Goal: Information Seeking & Learning: Learn about a topic

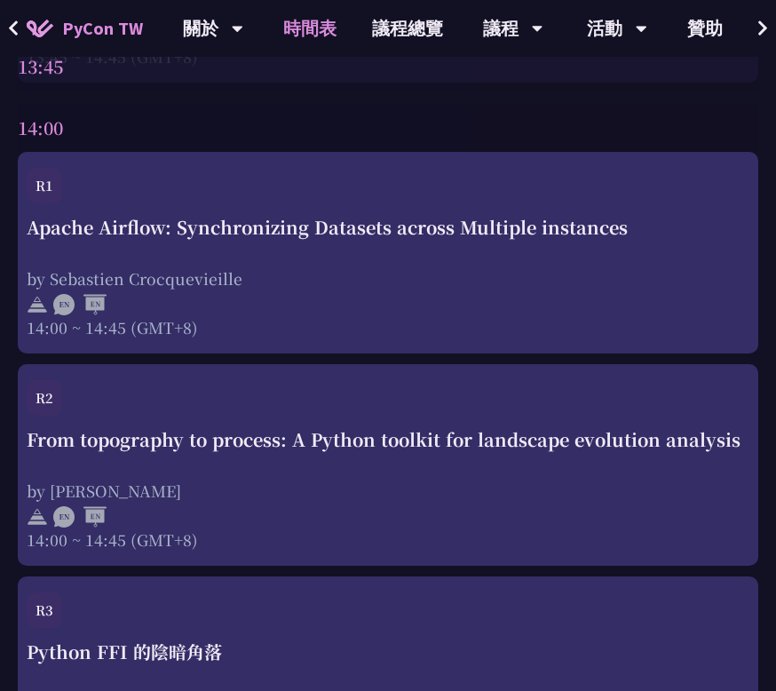
scroll to position [1018, 0]
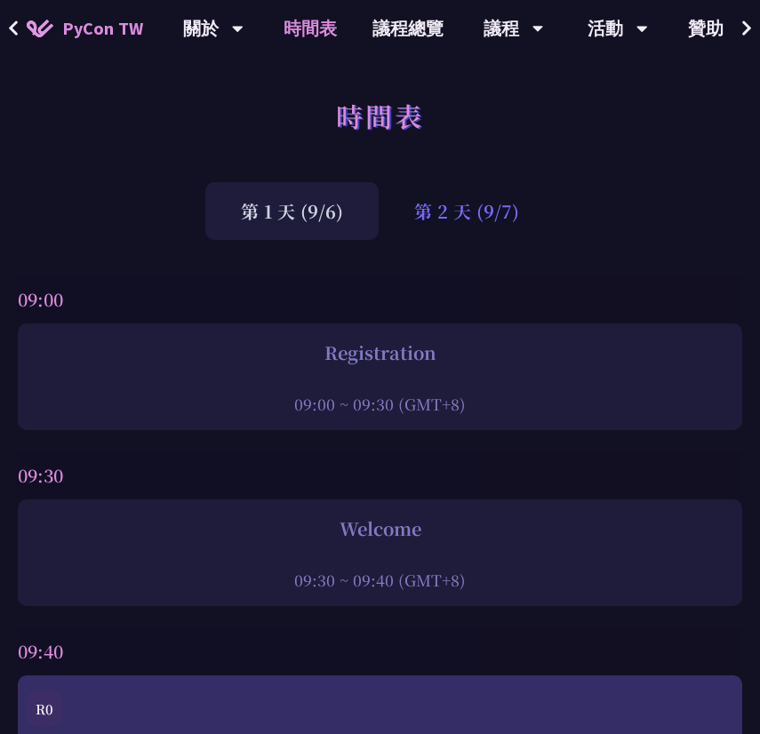
click at [449, 208] on div "第 2 天 (9/7)" at bounding box center [466, 211] width 176 height 58
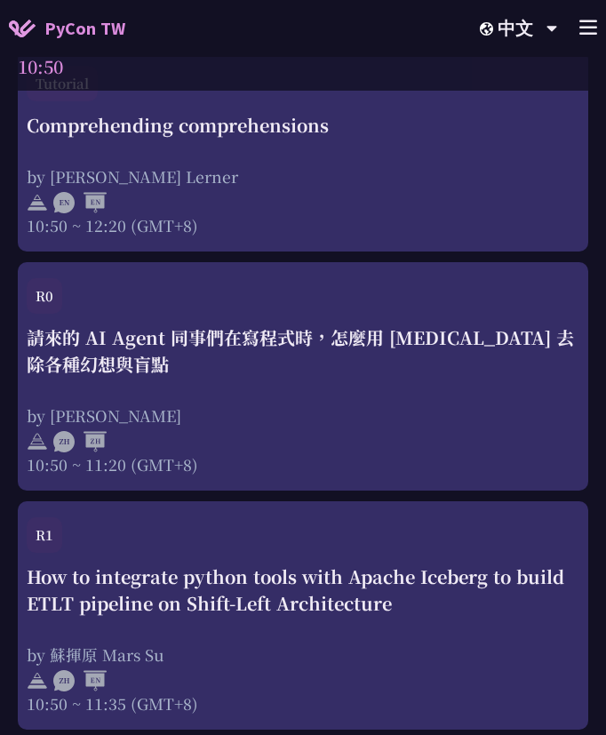
scroll to position [1103, 0]
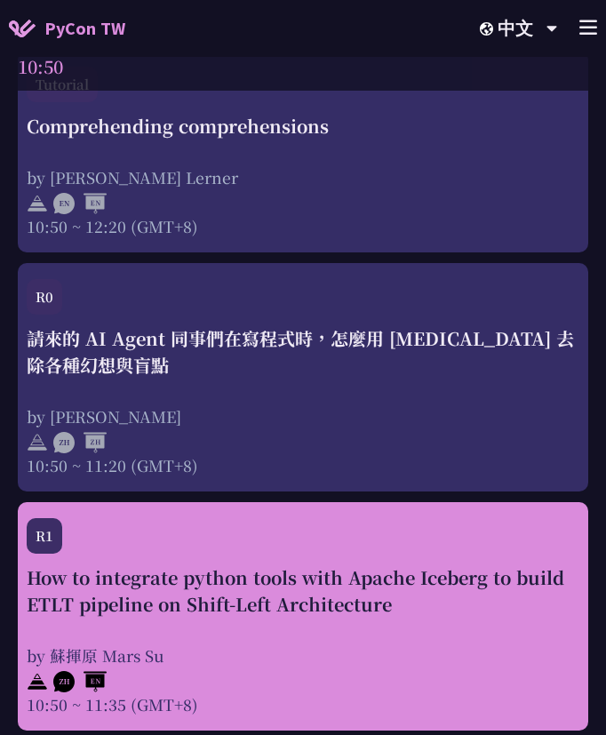
click at [440, 669] on div at bounding box center [303, 679] width 553 height 27
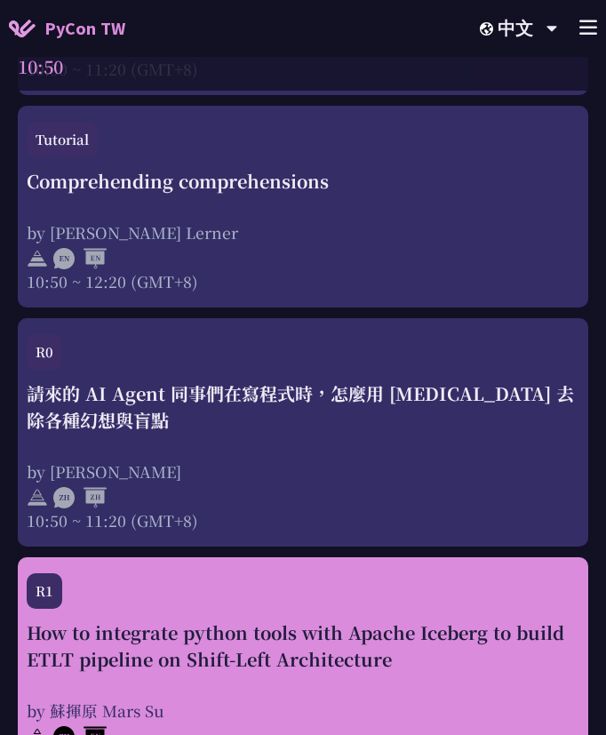
scroll to position [1065, 0]
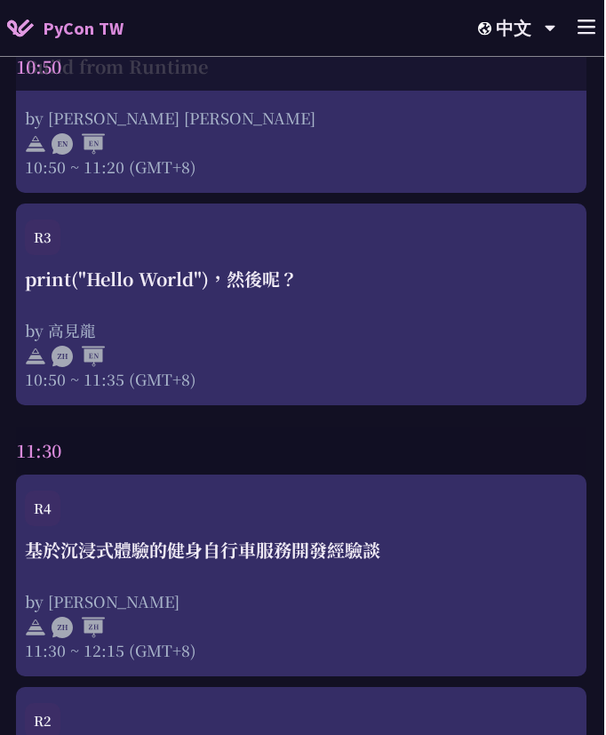
scroll to position [1986, 0]
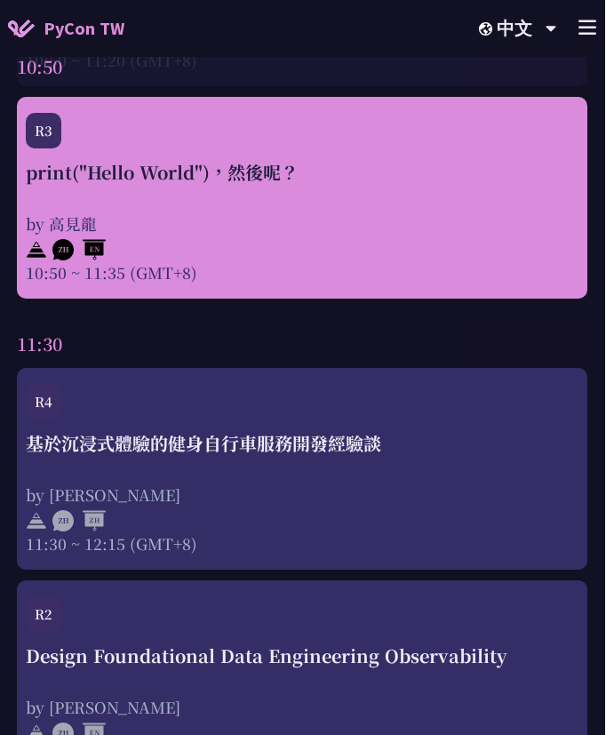
click at [481, 238] on div at bounding box center [303, 248] width 553 height 27
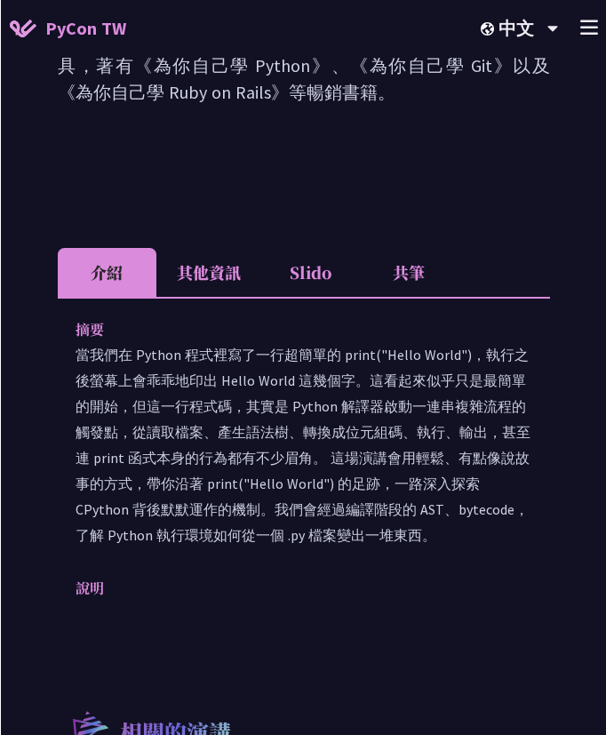
scroll to position [412, 0]
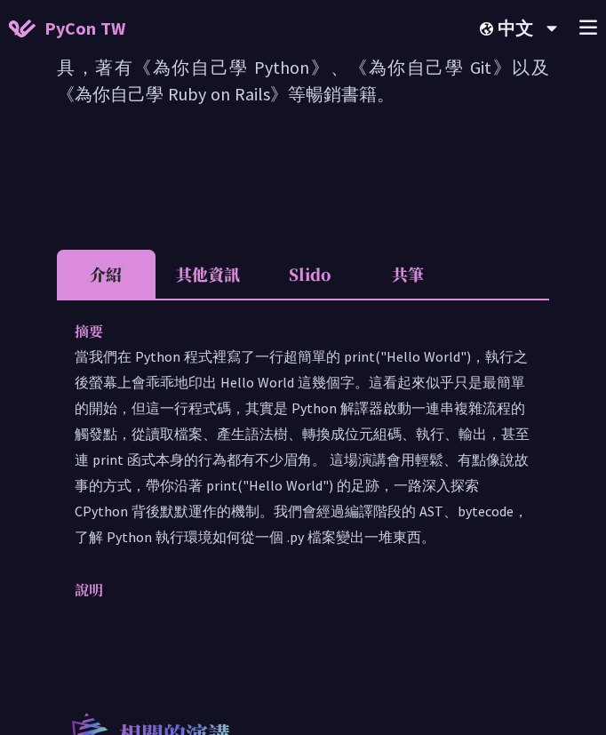
click at [195, 251] on li "其他資訊" at bounding box center [207, 274] width 105 height 49
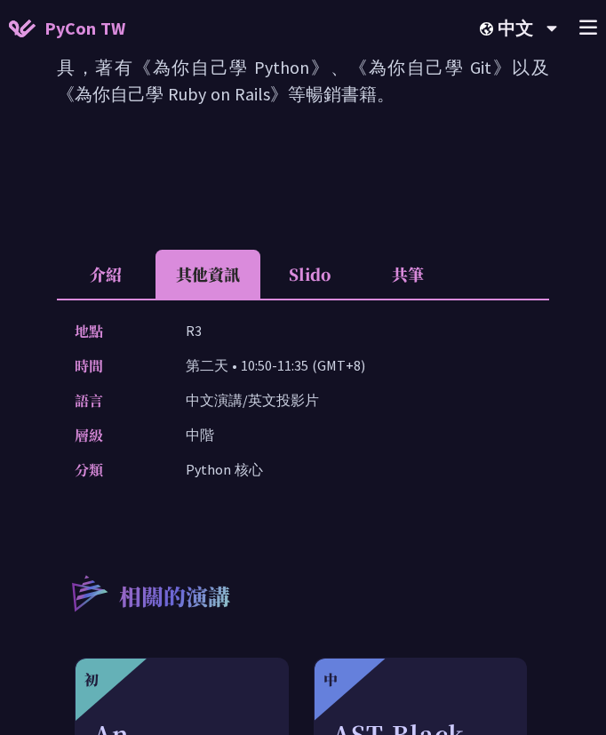
click at [288, 258] on li "Slido" at bounding box center [309, 274] width 99 height 49
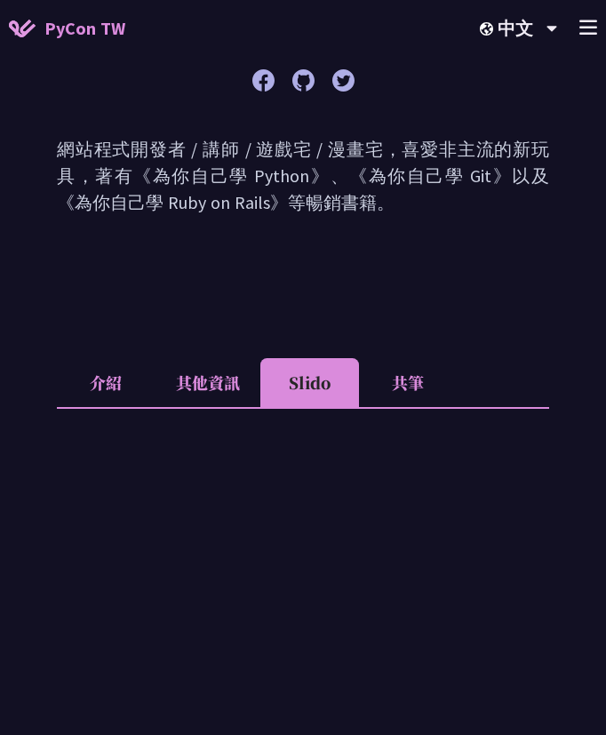
scroll to position [302, 0]
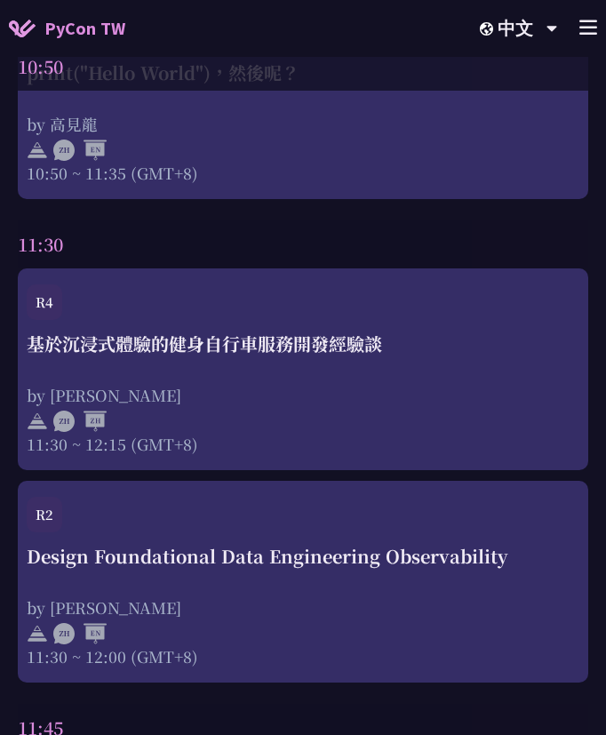
scroll to position [2193, 0]
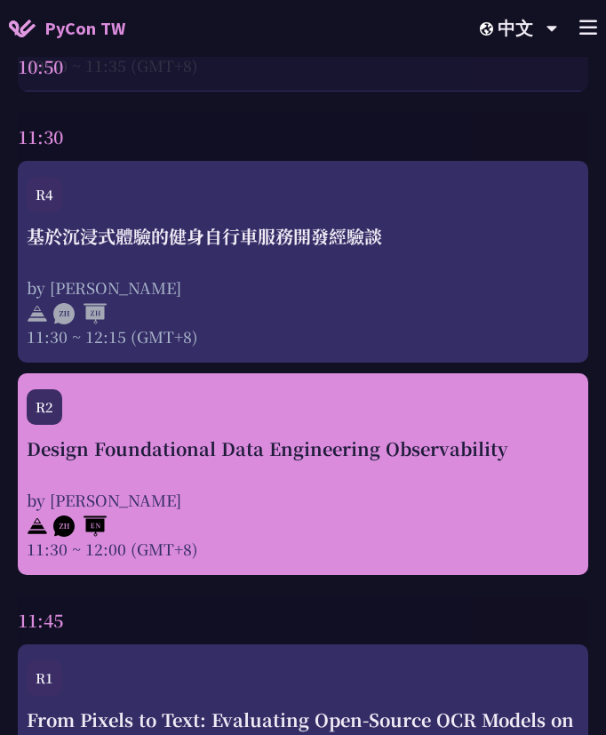
click at [84, 477] on div "Design Foundational Data Engineering Observability by [PERSON_NAME] 11:30 ~ 12:…" at bounding box center [303, 497] width 553 height 124
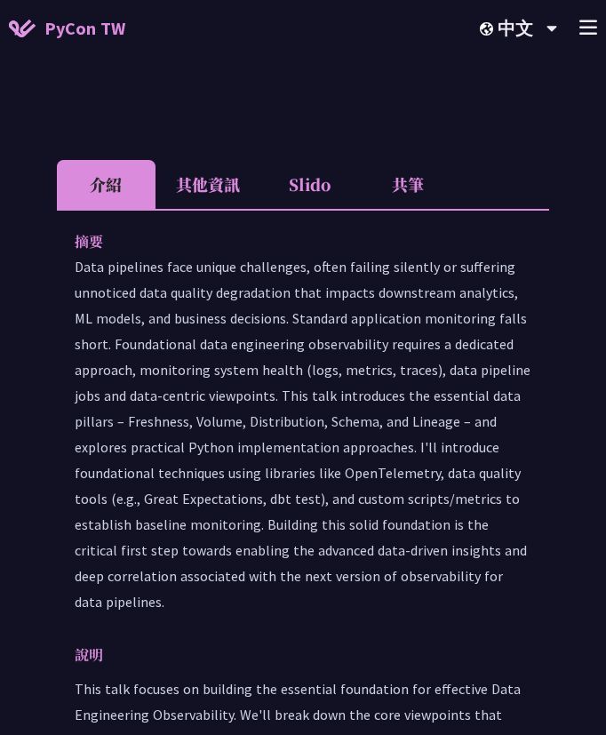
scroll to position [606, 0]
